Goal: Answer question/provide support

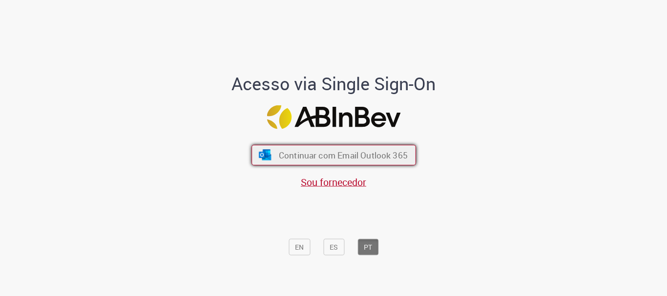
click at [315, 152] on span "Continuar com Email Outlook 365" at bounding box center [342, 155] width 129 height 11
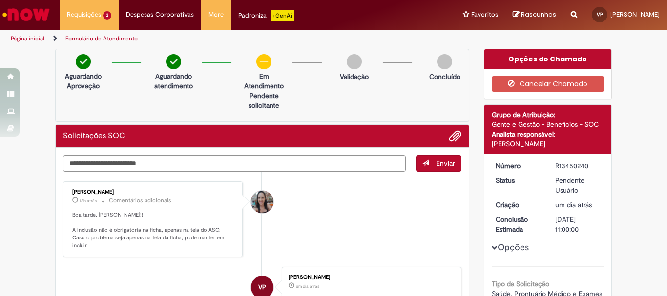
click at [31, 199] on div "Verificar Código de Barras Aguardando Aprovação Aguardando atendimento Em Atend…" at bounding box center [333, 290] width 667 height 483
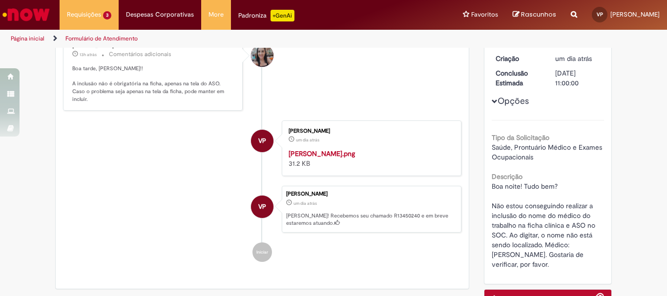
scroll to position [49, 0]
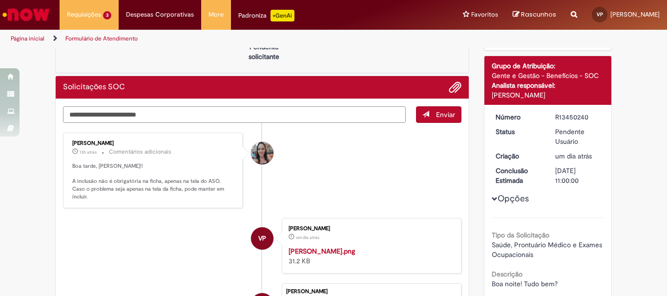
click at [132, 118] on textarea "Digite sua mensagem aqui..." at bounding box center [234, 114] width 343 height 17
type textarea "*"
type textarea "**********"
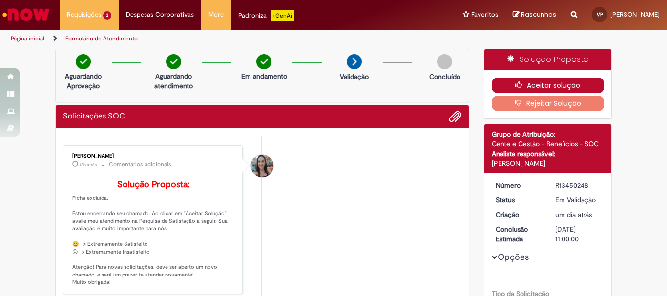
click at [532, 86] on button "Aceitar solução" at bounding box center [548, 86] width 113 height 16
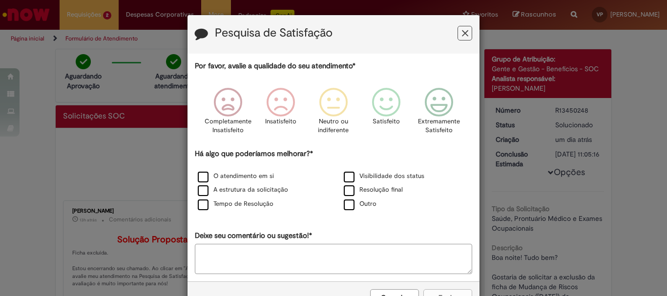
click at [468, 31] on button "Feedback" at bounding box center [464, 33] width 15 height 15
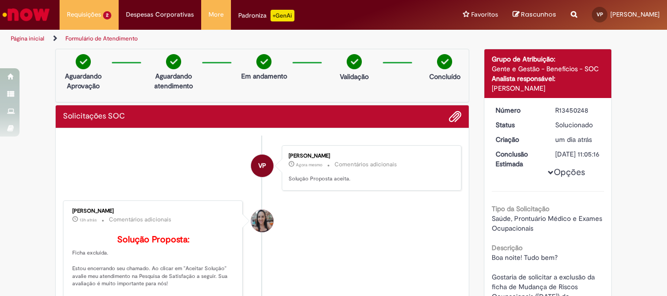
click at [462, 33] on div "Página inicial Formulário de Atendimento" at bounding box center [333, 39] width 667 height 18
